Goal: Contribute content

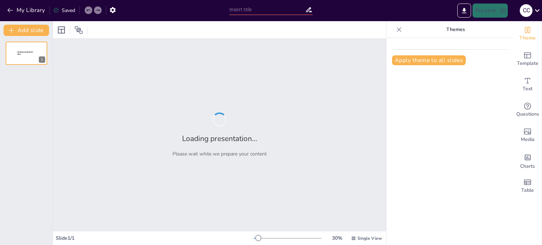
type input "El Rol del Orientador Escolar en el Proceso Educativo: Fuentes de Ayuda y Apoyo"
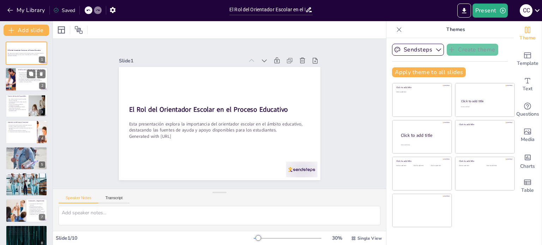
click at [23, 78] on p "La intervención temprana puede prevenir problemas futuros." at bounding box center [32, 78] width 28 height 1
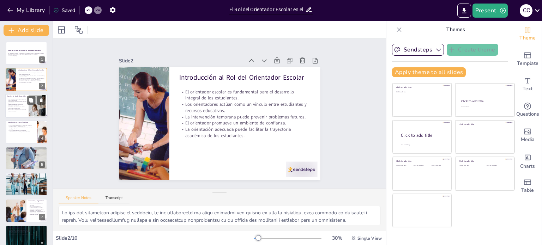
click at [18, 104] on p "Los servicios psicológicos abordan necesidades emocionales." at bounding box center [16, 105] width 19 height 2
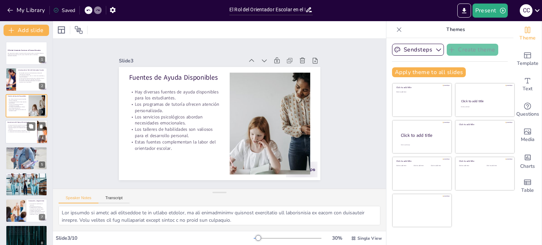
click at [16, 136] on div at bounding box center [26, 132] width 42 height 24
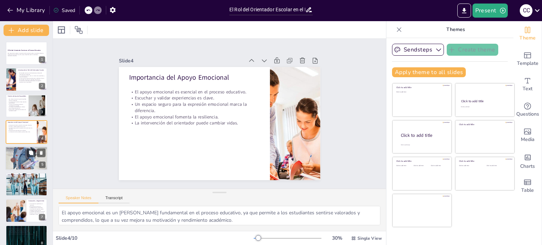
click at [20, 161] on div at bounding box center [26, 158] width 42 height 24
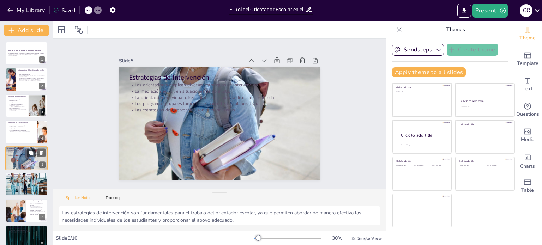
scroll to position [18, 0]
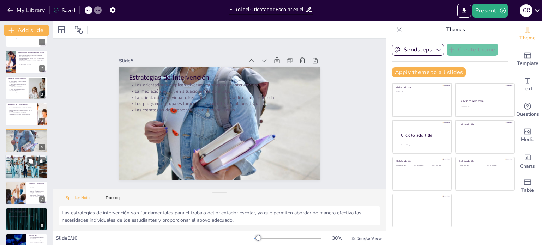
click at [16, 166] on div at bounding box center [26, 167] width 48 height 24
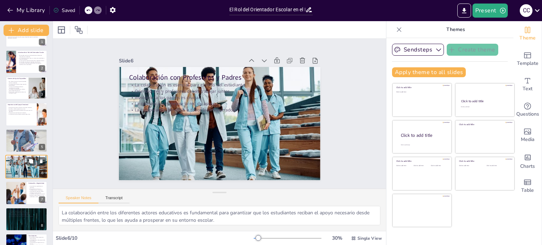
scroll to position [44, 0]
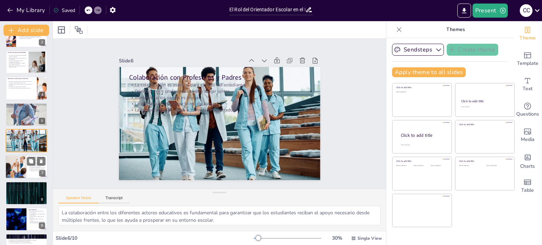
click at [14, 165] on div at bounding box center [16, 167] width 42 height 24
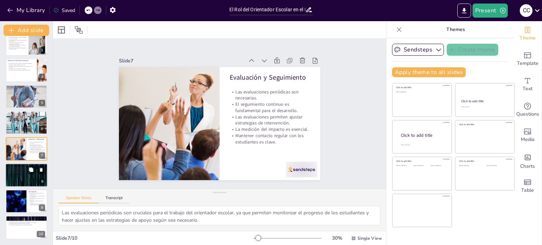
click at [16, 182] on div at bounding box center [26, 175] width 42 height 24
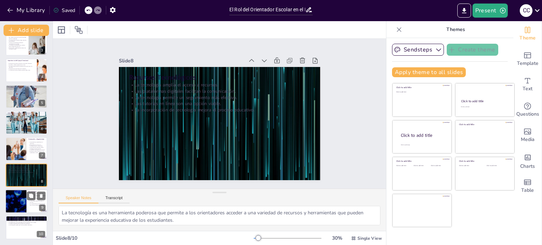
click at [21, 198] on div at bounding box center [16, 202] width 42 height 24
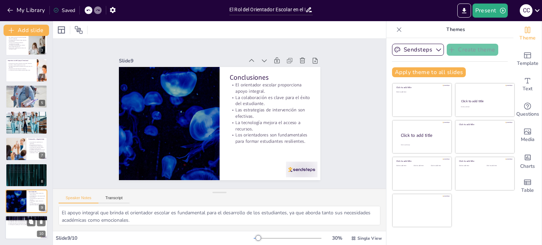
click at [21, 218] on p "Futuras Líneas de Investigación" at bounding box center [26, 218] width 38 height 2
type textarea "La investigación sobre el impacto de los orientadores escolares es fundamental …"
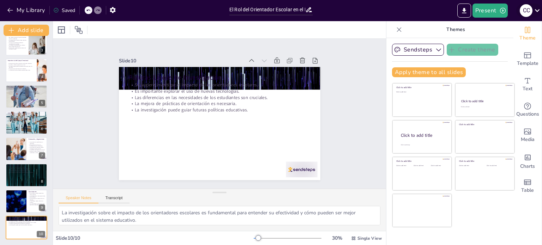
click at [533, 10] on icon at bounding box center [538, 11] width 10 height 10
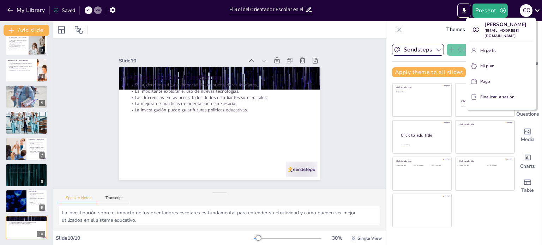
click at [487, 100] on font "Finalizar la sesión" at bounding box center [497, 97] width 34 height 6
